Goal: Information Seeking & Learning: Learn about a topic

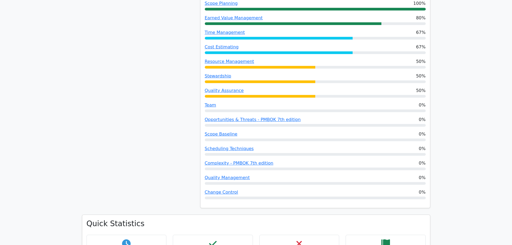
scroll to position [524, 0]
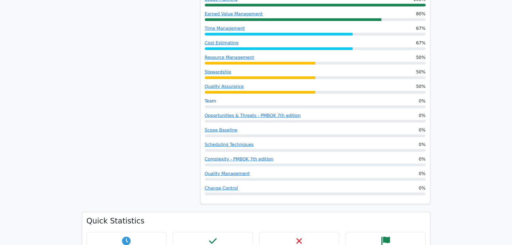
click at [210, 98] on link "Team" at bounding box center [210, 100] width 11 height 5
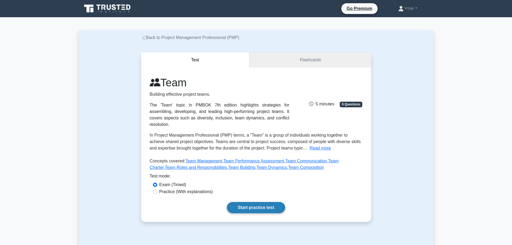
click at [244, 202] on link "Start practice test" at bounding box center [256, 207] width 58 height 11
click at [247, 202] on link "Start practice test" at bounding box center [256, 207] width 58 height 11
click at [246, 202] on link "Start practice test" at bounding box center [256, 207] width 58 height 11
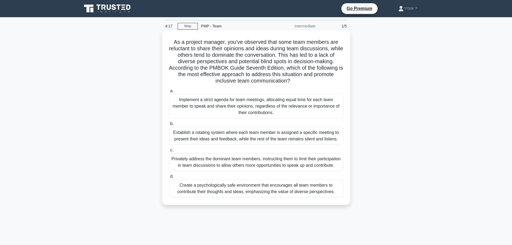
click at [228, 192] on div "Create a psychologically safe environment that encourages all team members to c…" at bounding box center [256, 188] width 174 height 18
click at [169, 178] on input "d. Create a psychologically safe environment that encourages all team members t…" at bounding box center [169, 176] width 0 height 3
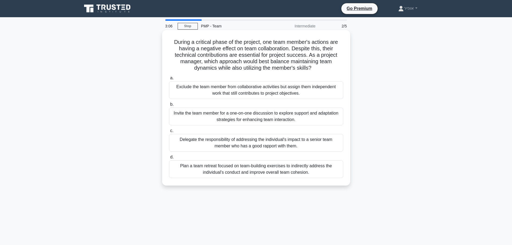
click at [195, 170] on div "Plan a team retreat focused on team-building exercises to indirectly address th…" at bounding box center [256, 169] width 174 height 18
click at [169, 159] on input "d. Plan a team retreat focused on team-building exercises to indirectly address…" at bounding box center [169, 156] width 0 height 3
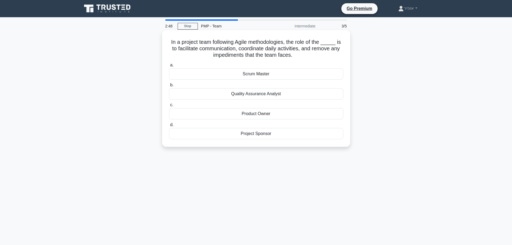
click at [230, 76] on div "Scrum Master" at bounding box center [256, 73] width 174 height 11
click at [169, 67] on input "a. Scrum Master" at bounding box center [169, 64] width 0 height 3
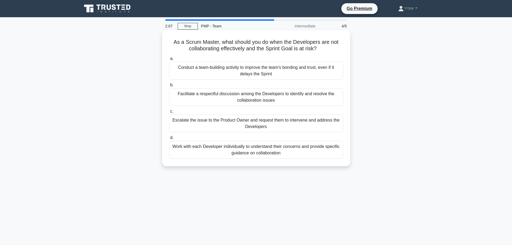
click at [214, 100] on div "Facilitate a respectful discussion among the Developers to identify and resolve…" at bounding box center [256, 97] width 174 height 18
click at [169, 87] on input "b. Facilitate a respectful discussion among the Developers to identify and reso…" at bounding box center [169, 84] width 0 height 3
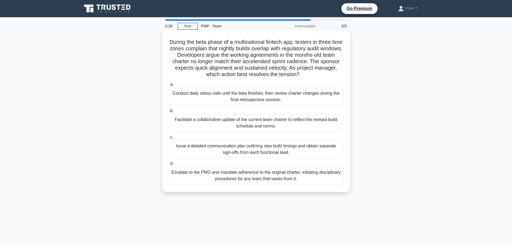
click at [211, 127] on div "Facilitate a collaborative update of the current team charter to reflect the re…" at bounding box center [256, 123] width 174 height 18
click at [169, 113] on input "b. Facilitate a collaborative update of the current team charter to reflect the…" at bounding box center [169, 110] width 0 height 3
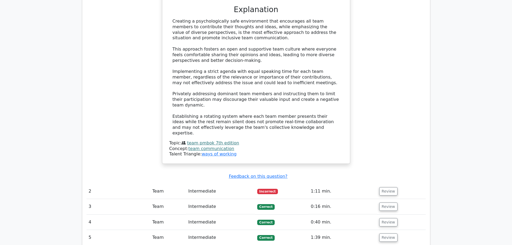
scroll to position [618, 0]
click at [383, 187] on button "Review" at bounding box center [388, 191] width 18 height 8
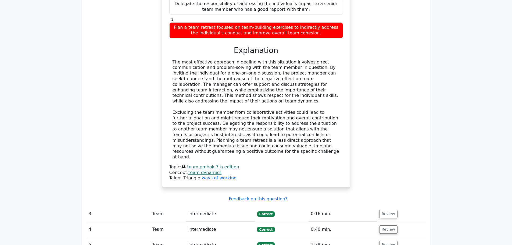
scroll to position [940, 0]
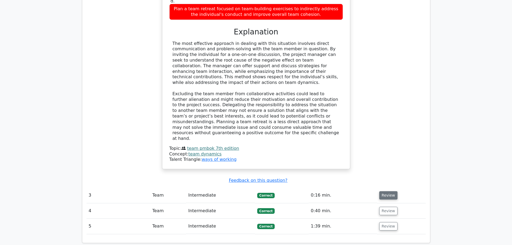
click at [387, 191] on button "Review" at bounding box center [388, 195] width 18 height 8
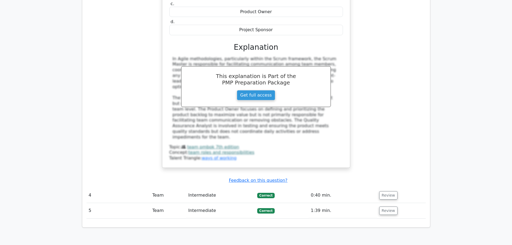
scroll to position [1209, 0]
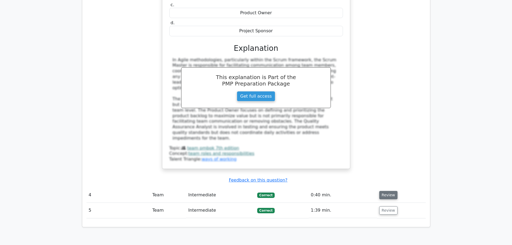
click at [383, 191] on button "Review" at bounding box center [388, 195] width 18 height 8
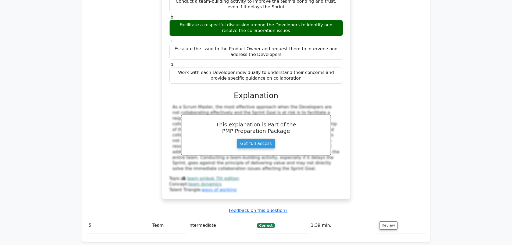
scroll to position [1451, 0]
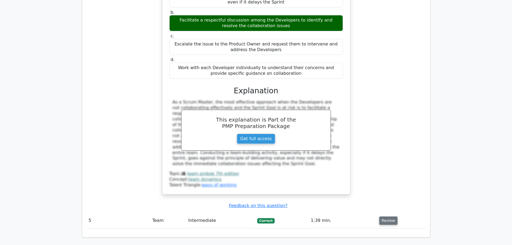
click at [386, 216] on button "Review" at bounding box center [388, 220] width 18 height 8
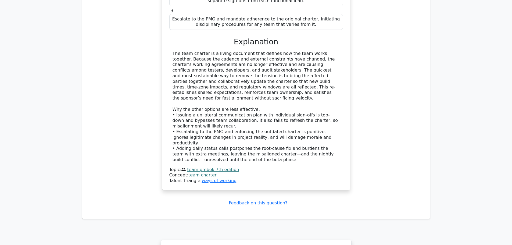
scroll to position [1800, 0]
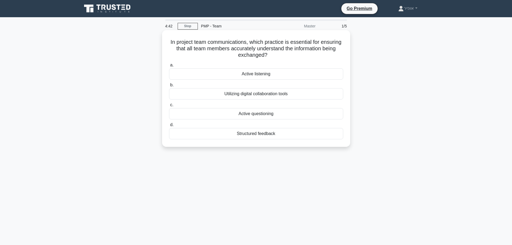
click at [233, 95] on div "Utilizing digital collaboration tools" at bounding box center [256, 93] width 174 height 11
click at [169, 87] on input "b. Utilizing digital collaboration tools" at bounding box center [169, 84] width 0 height 3
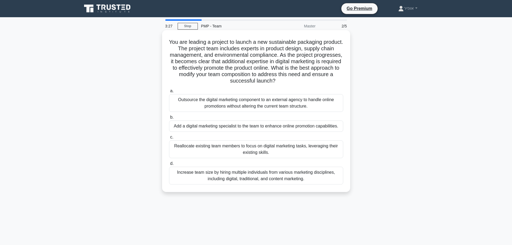
click at [211, 129] on div "Add a digital marketing specialist to the team to enhance online promotion capa…" at bounding box center [256, 125] width 174 height 11
click at [169, 119] on input "b. Add a digital marketing specialist to the team to enhance online promotion c…" at bounding box center [169, 117] width 0 height 3
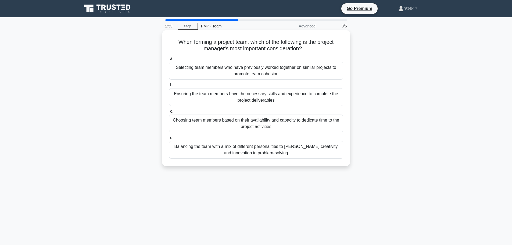
click at [205, 100] on div "Ensuring the team members have the necessary skills and experience to complete …" at bounding box center [256, 97] width 174 height 18
click at [169, 87] on input "b. Ensuring the team members have the necessary skills and experience to comple…" at bounding box center [169, 84] width 0 height 3
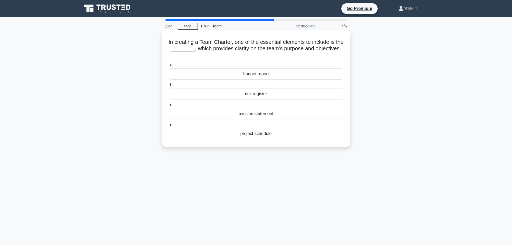
click at [217, 114] on div "mission statement" at bounding box center [256, 113] width 174 height 11
click at [169, 107] on input "c. mission statement" at bounding box center [169, 104] width 0 height 3
click at [229, 74] on div "team dynamics" at bounding box center [256, 73] width 174 height 11
click at [169, 67] on input "a. team dynamics" at bounding box center [169, 64] width 0 height 3
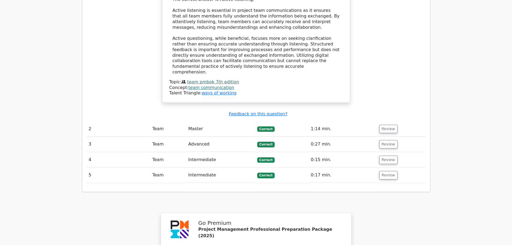
scroll to position [564, 0]
click at [382, 124] on button "Review" at bounding box center [388, 128] width 18 height 8
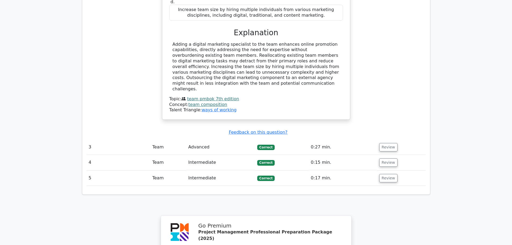
scroll to position [860, 0]
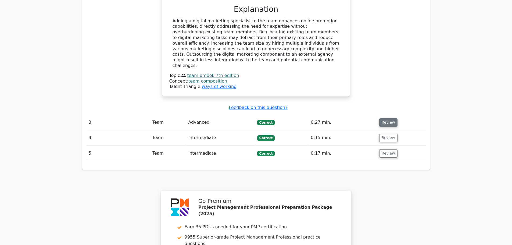
click at [390, 118] on button "Review" at bounding box center [388, 122] width 18 height 8
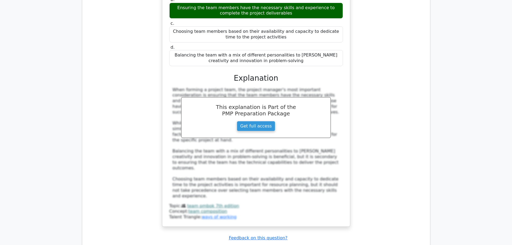
scroll to position [1155, 0]
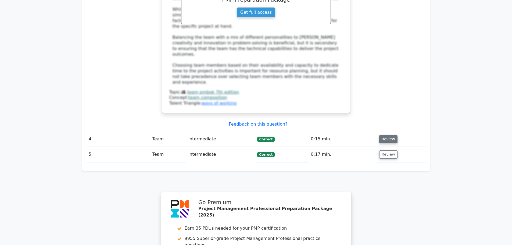
click at [385, 135] on button "Review" at bounding box center [388, 139] width 18 height 8
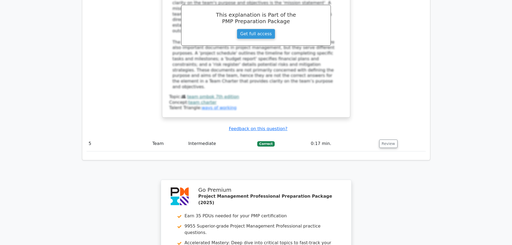
scroll to position [1451, 0]
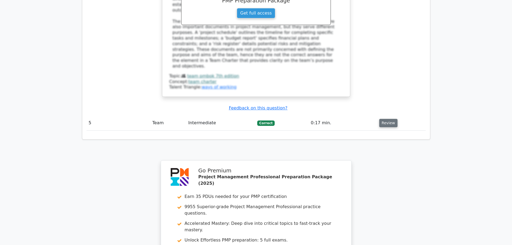
click at [380, 119] on button "Review" at bounding box center [388, 123] width 18 height 8
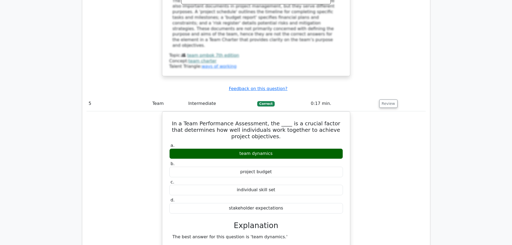
scroll to position [1343, 0]
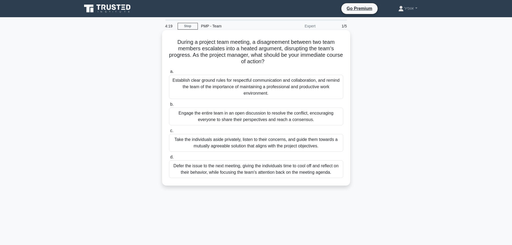
click at [221, 91] on div "Establish clear ground rules for respectful communication and collaboration, an…" at bounding box center [256, 87] width 174 height 24
click at [169, 73] on input "a. Establish clear ground rules for respectful communication and collaboration,…" at bounding box center [169, 71] width 0 height 3
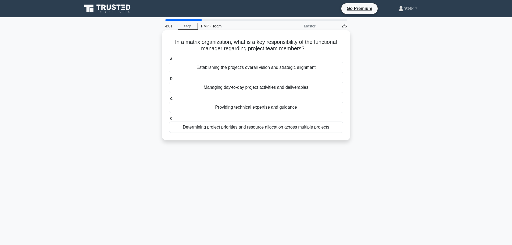
click at [226, 109] on div "Providing technical expertise and guidance" at bounding box center [256, 107] width 174 height 11
click at [169, 100] on input "c. Providing technical expertise and guidance" at bounding box center [169, 98] width 0 height 3
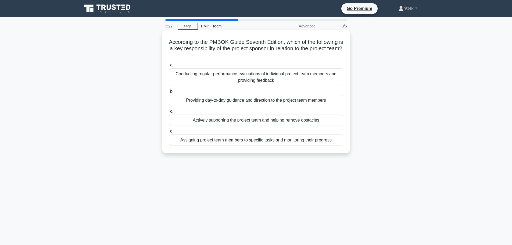
click at [207, 122] on div "Actively supporting the project team and helping remove obstacles" at bounding box center [256, 119] width 174 height 11
click at [169, 113] on input "c. Actively supporting the project team and helping remove obstacles" at bounding box center [169, 111] width 0 height 3
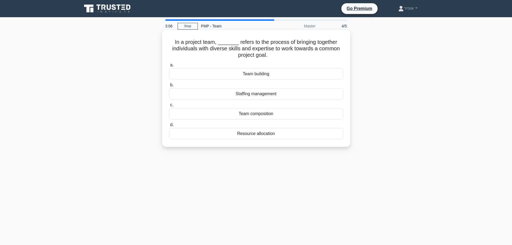
click at [227, 76] on div "Team building" at bounding box center [256, 73] width 174 height 11
click at [169, 67] on input "a. Team building" at bounding box center [169, 64] width 0 height 3
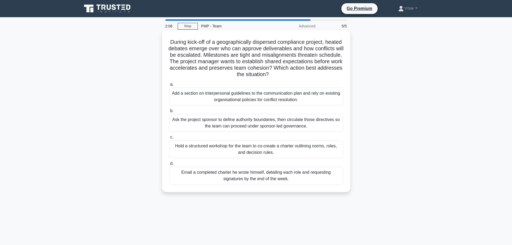
click at [217, 151] on div "Hold a structured workshop for the team to co-create a charter outlining norms,…" at bounding box center [256, 149] width 174 height 18
click at [169, 139] on input "c. Hold a structured workshop for the team to co-create a charter outlining nor…" at bounding box center [169, 136] width 0 height 3
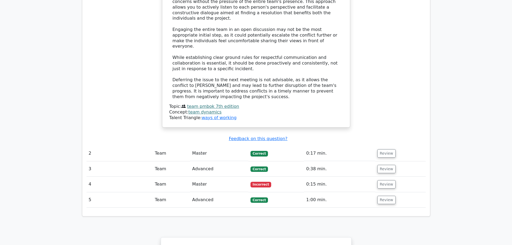
scroll to position [672, 0]
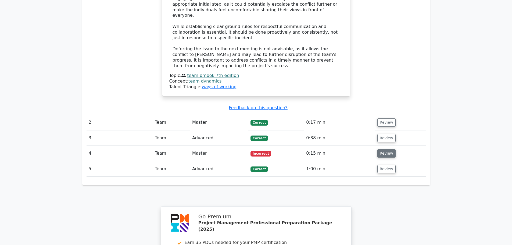
click at [382, 149] on button "Review" at bounding box center [386, 153] width 18 height 8
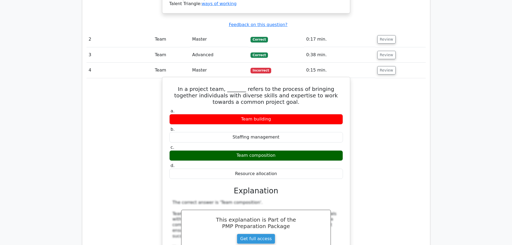
scroll to position [752, 0]
